Goal: Task Accomplishment & Management: Manage account settings

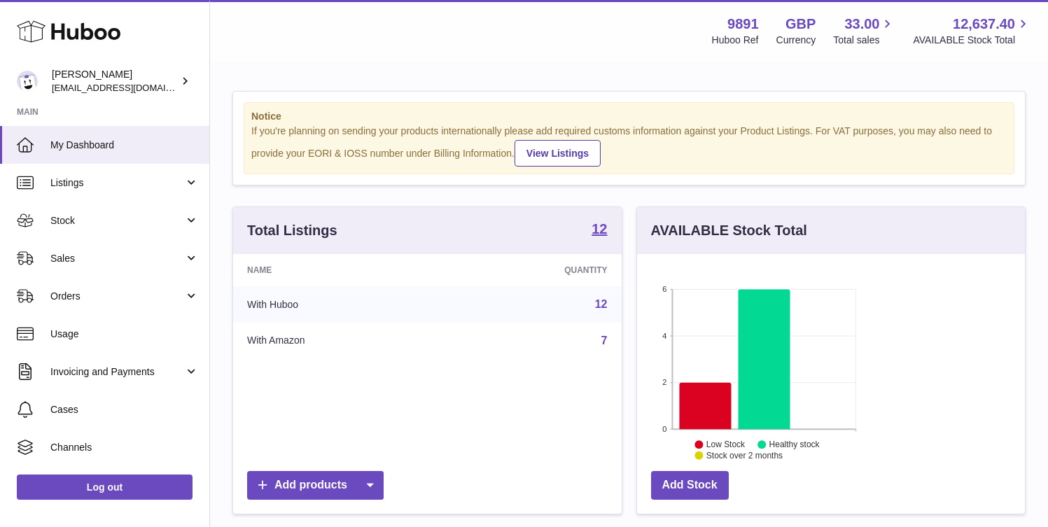
scroll to position [218, 253]
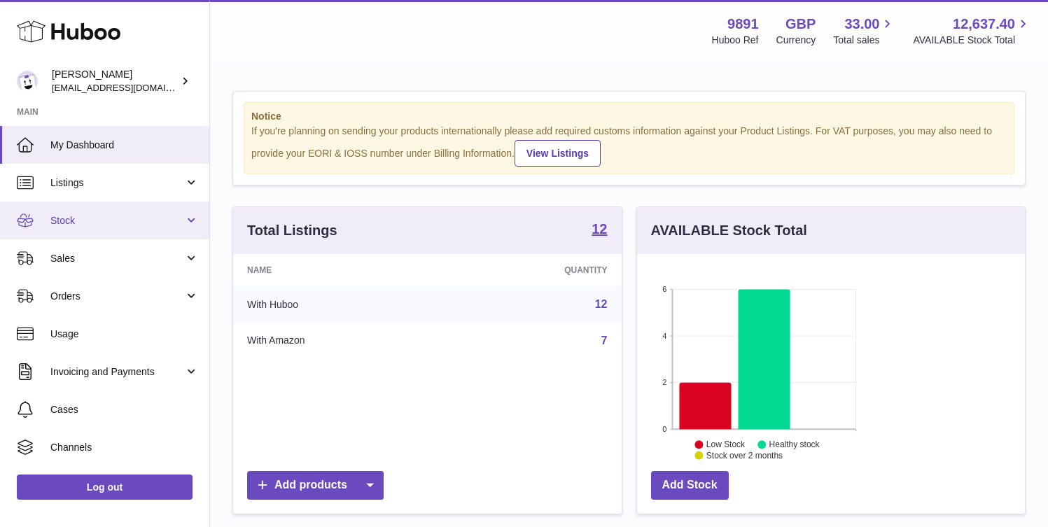
click at [155, 220] on span "Stock" at bounding box center [117, 220] width 134 height 13
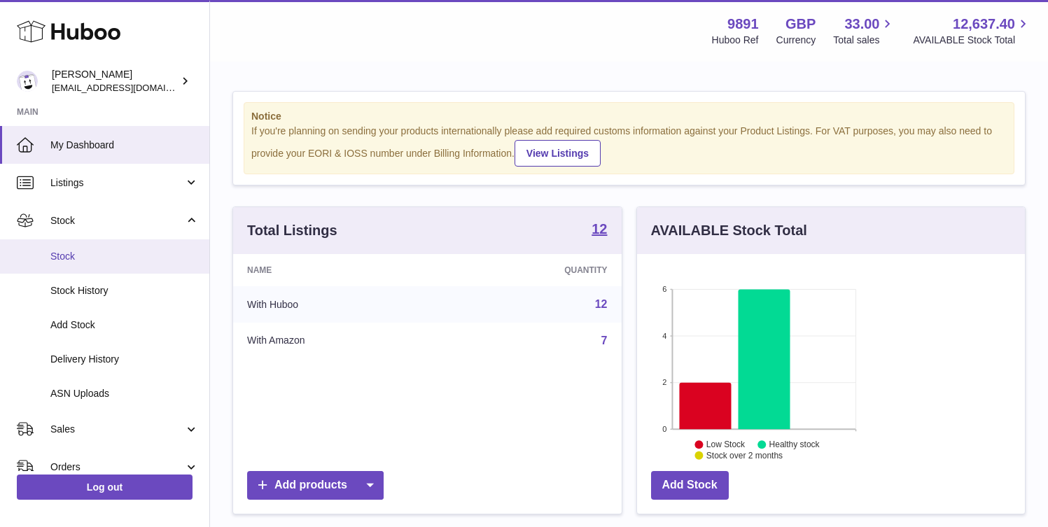
click at [133, 265] on link "Stock" at bounding box center [104, 256] width 209 height 34
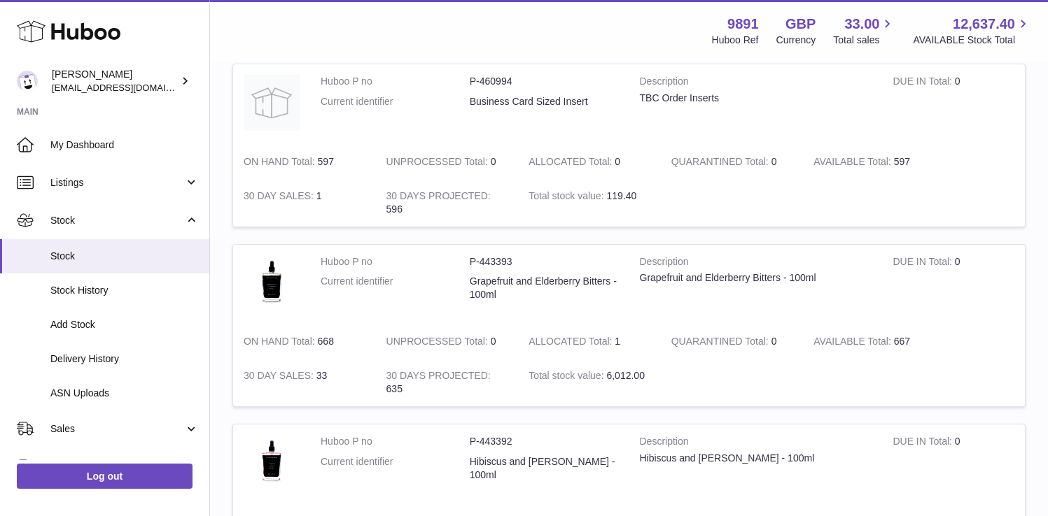
scroll to position [836, 120]
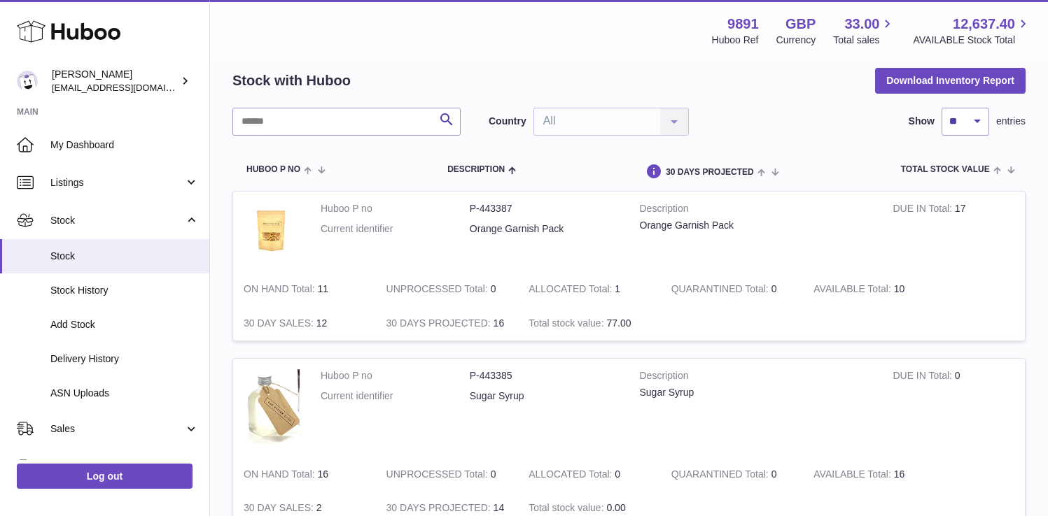
scroll to position [59, 0]
